Goal: Find specific page/section: Find specific page/section

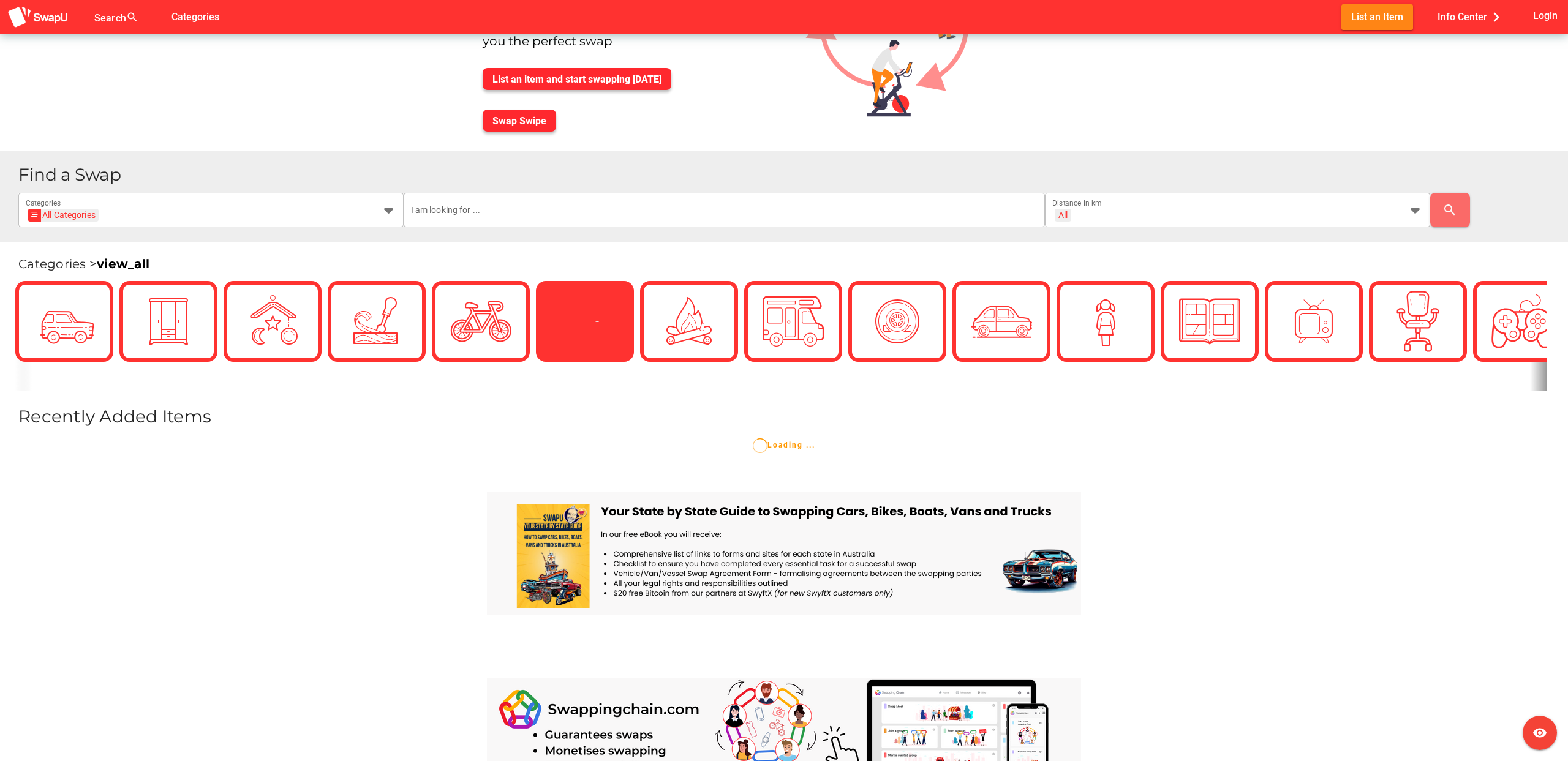
scroll to position [128, 0]
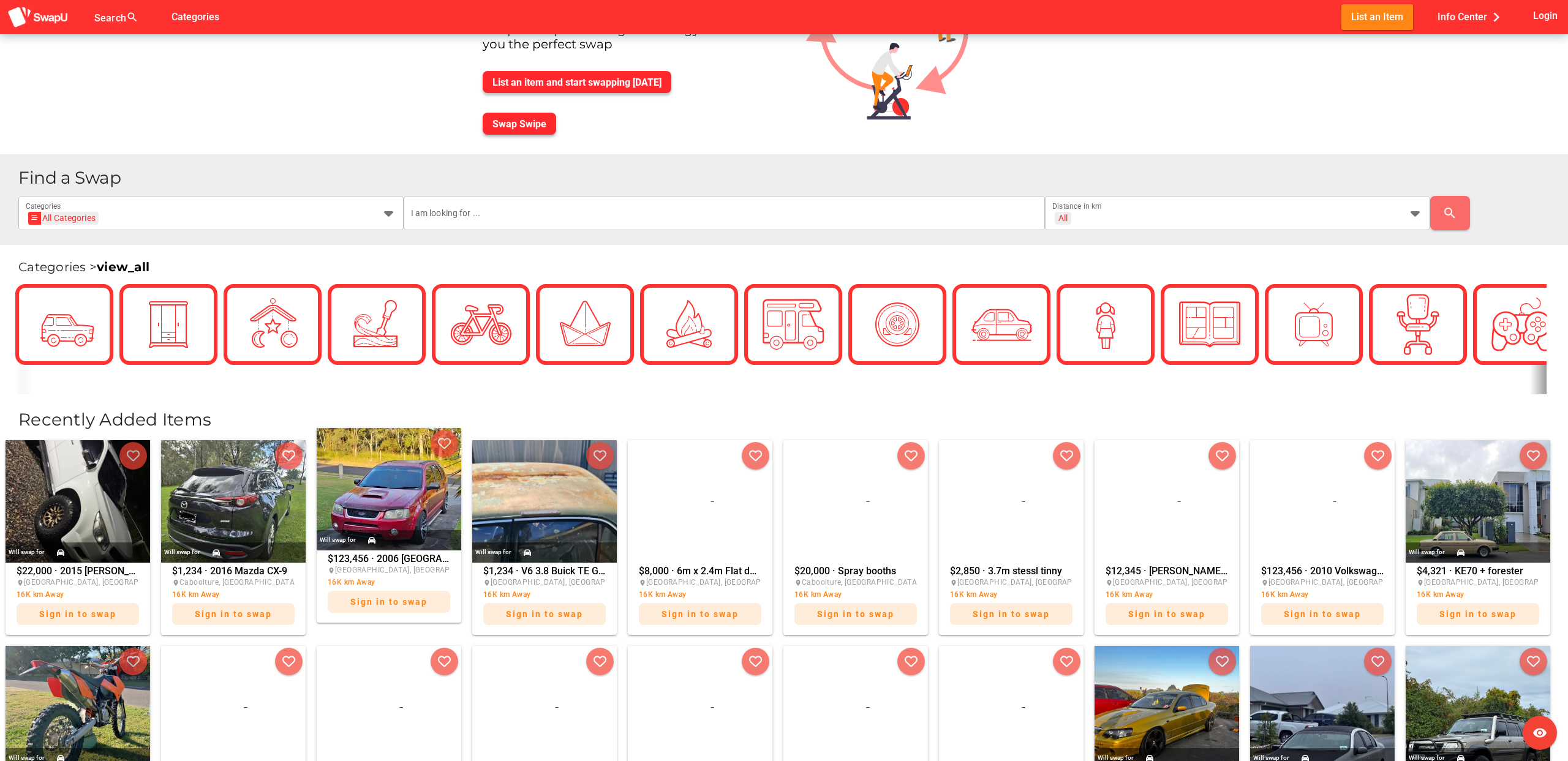
click at [366, 505] on img at bounding box center [388, 489] width 145 height 123
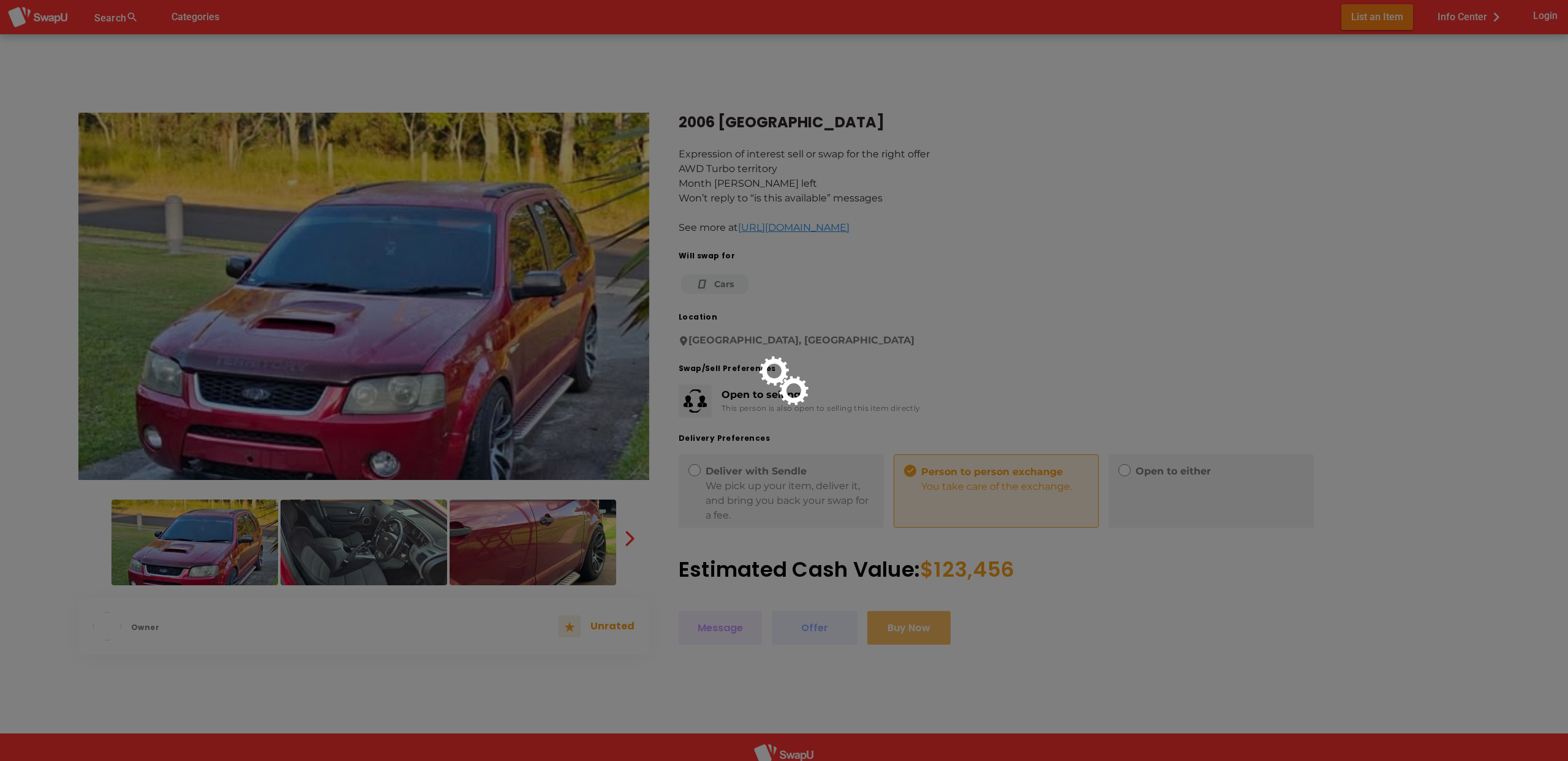
drag, startPoint x: 677, startPoint y: 118, endPoint x: 879, endPoint y: 146, distance: 203.9
click at [879, 146] on div at bounding box center [784, 380] width 1568 height 761
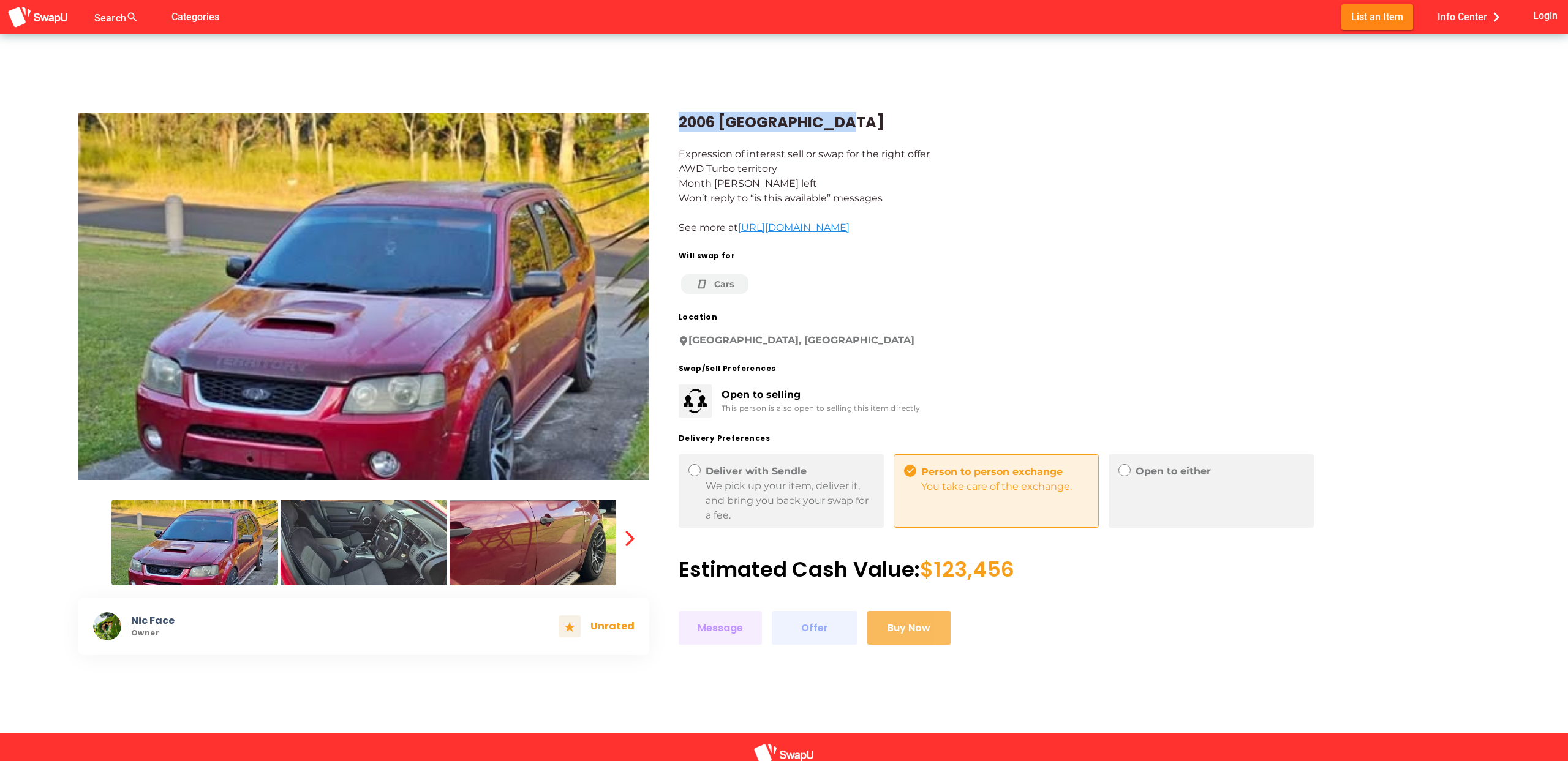
drag, startPoint x: 678, startPoint y: 121, endPoint x: 827, endPoint y: 130, distance: 149.3
click at [827, 130] on div "2006 [GEOGRAPHIC_DATA]" at bounding box center [1084, 123] width 811 height 19
copy div "2006 [GEOGRAPHIC_DATA]"
click at [818, 227] on link "[URL][DOMAIN_NAME]" at bounding box center [794, 228] width 112 height 12
click at [816, 226] on link "[URL][DOMAIN_NAME]" at bounding box center [794, 228] width 112 height 12
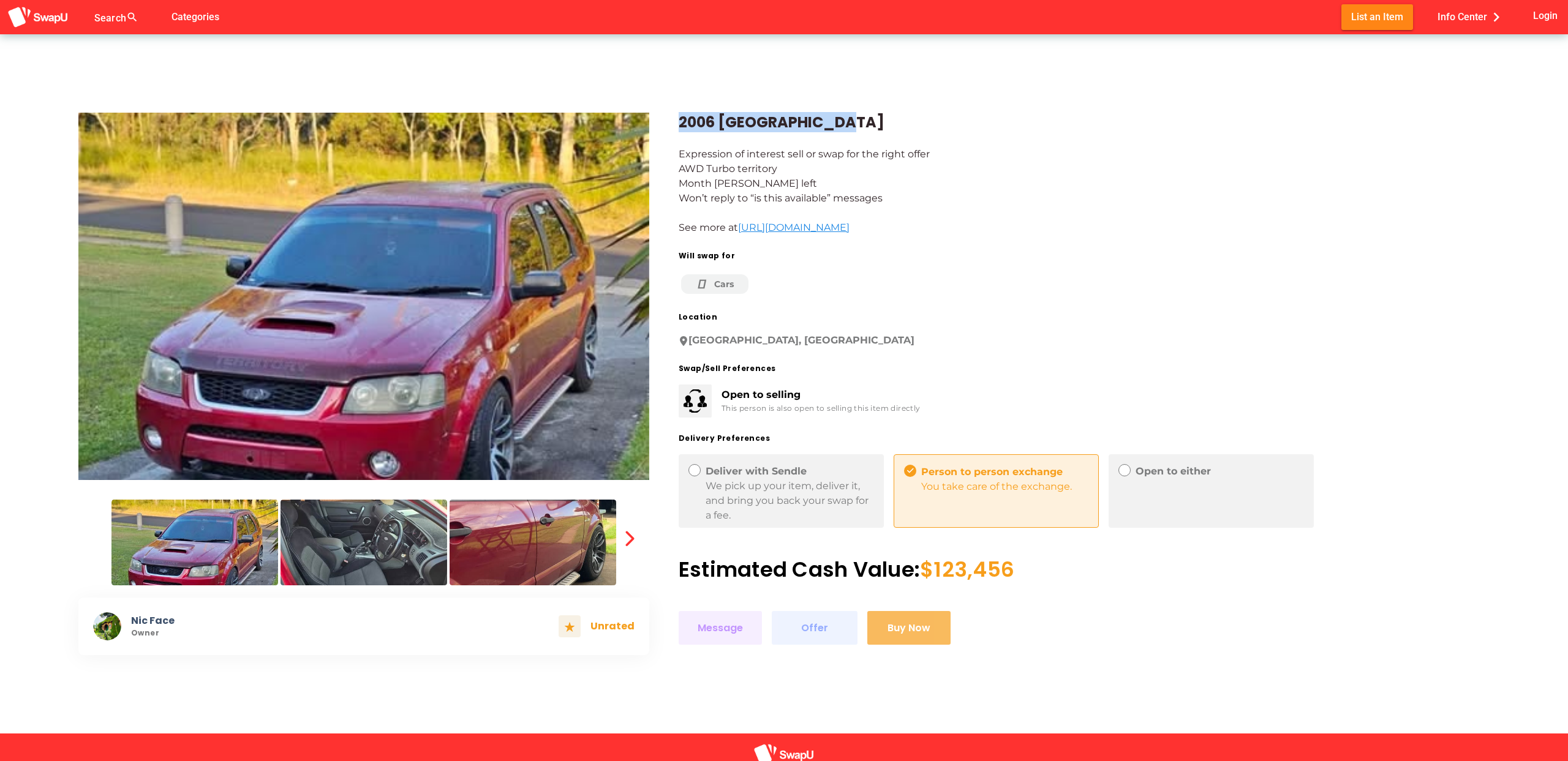
copy div "2006 [GEOGRAPHIC_DATA]"
click at [834, 141] on div "2006 Ford Territory Expression of interest sell or swap for the right offer AWD…" at bounding box center [1069, 369] width 840 height 572
drag, startPoint x: 831, startPoint y: 133, endPoint x: 667, endPoint y: 116, distance: 164.9
click at [665, 115] on div "2006 Ford Territory Expression of interest sell or swap for the right offer AWD…" at bounding box center [1069, 369] width 840 height 572
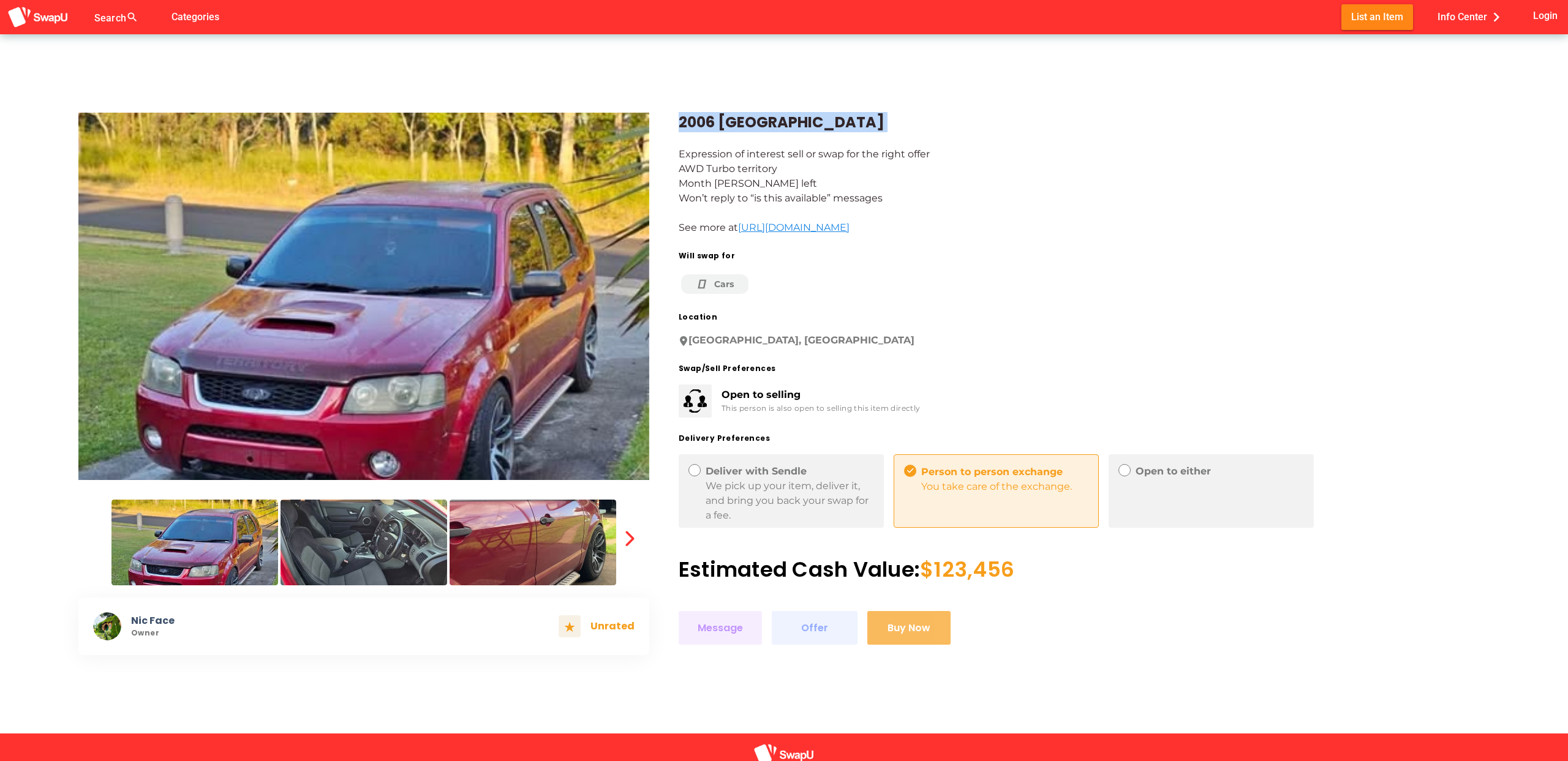
copy div "2006 [GEOGRAPHIC_DATA]"
